Goal: Transaction & Acquisition: Purchase product/service

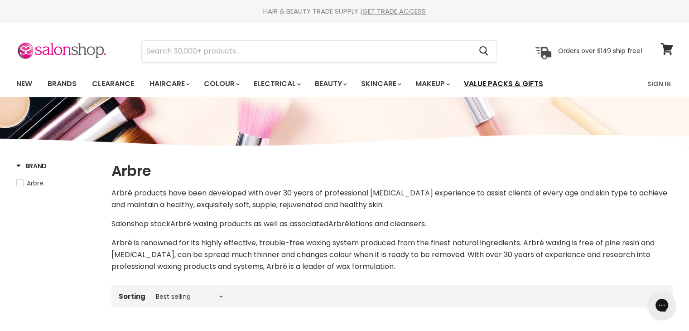
click at [515, 86] on link "Value Packs & Gifts" at bounding box center [503, 83] width 93 height 19
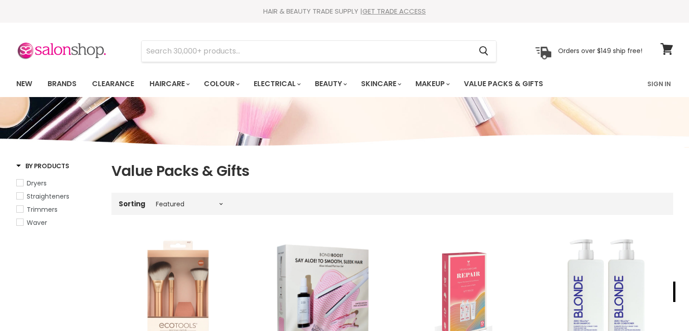
select select "manual"
